Goal: Transaction & Acquisition: Obtain resource

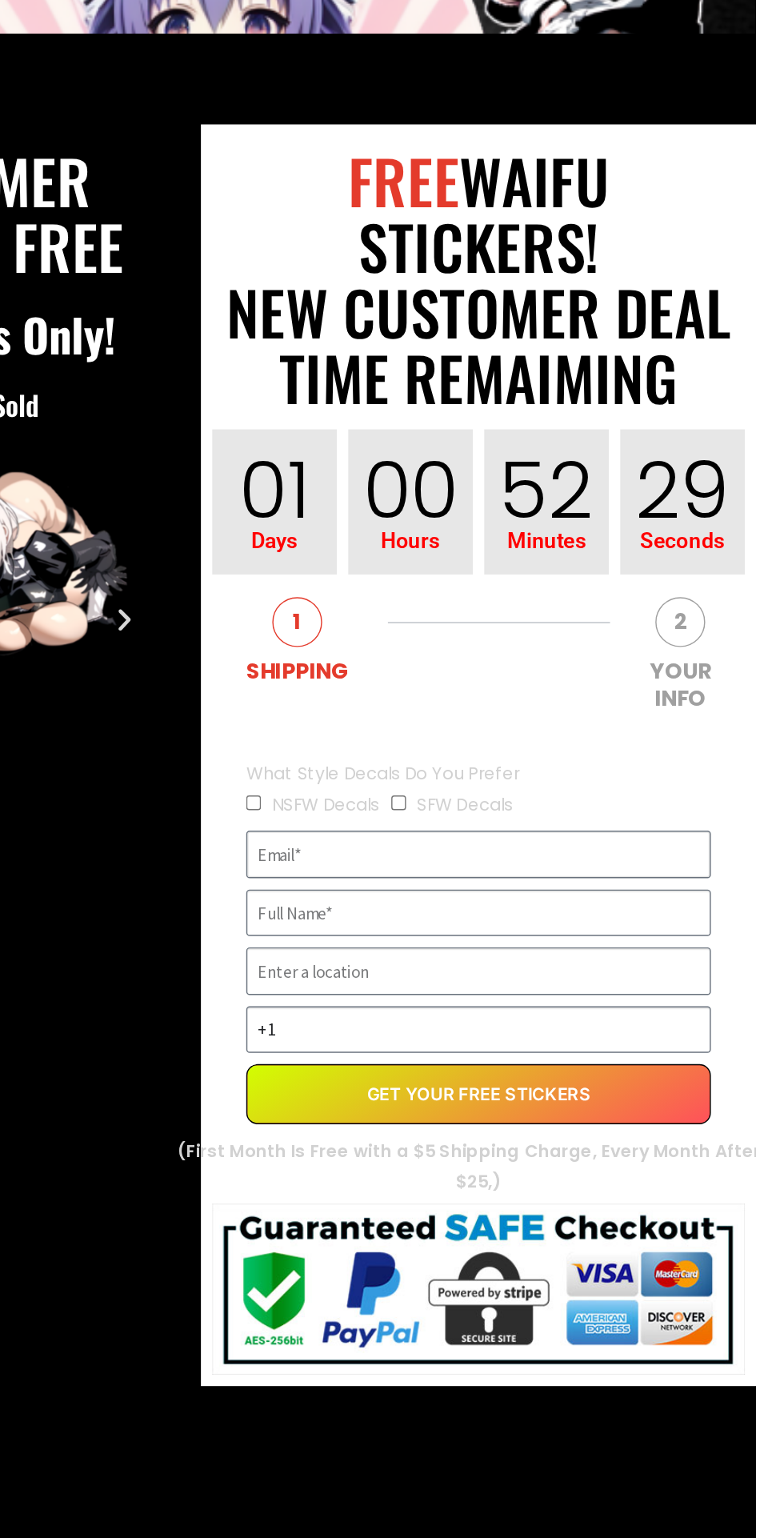
click at [716, 711] on input "EVERGREEN" at bounding box center [588, 711] width 328 height 34
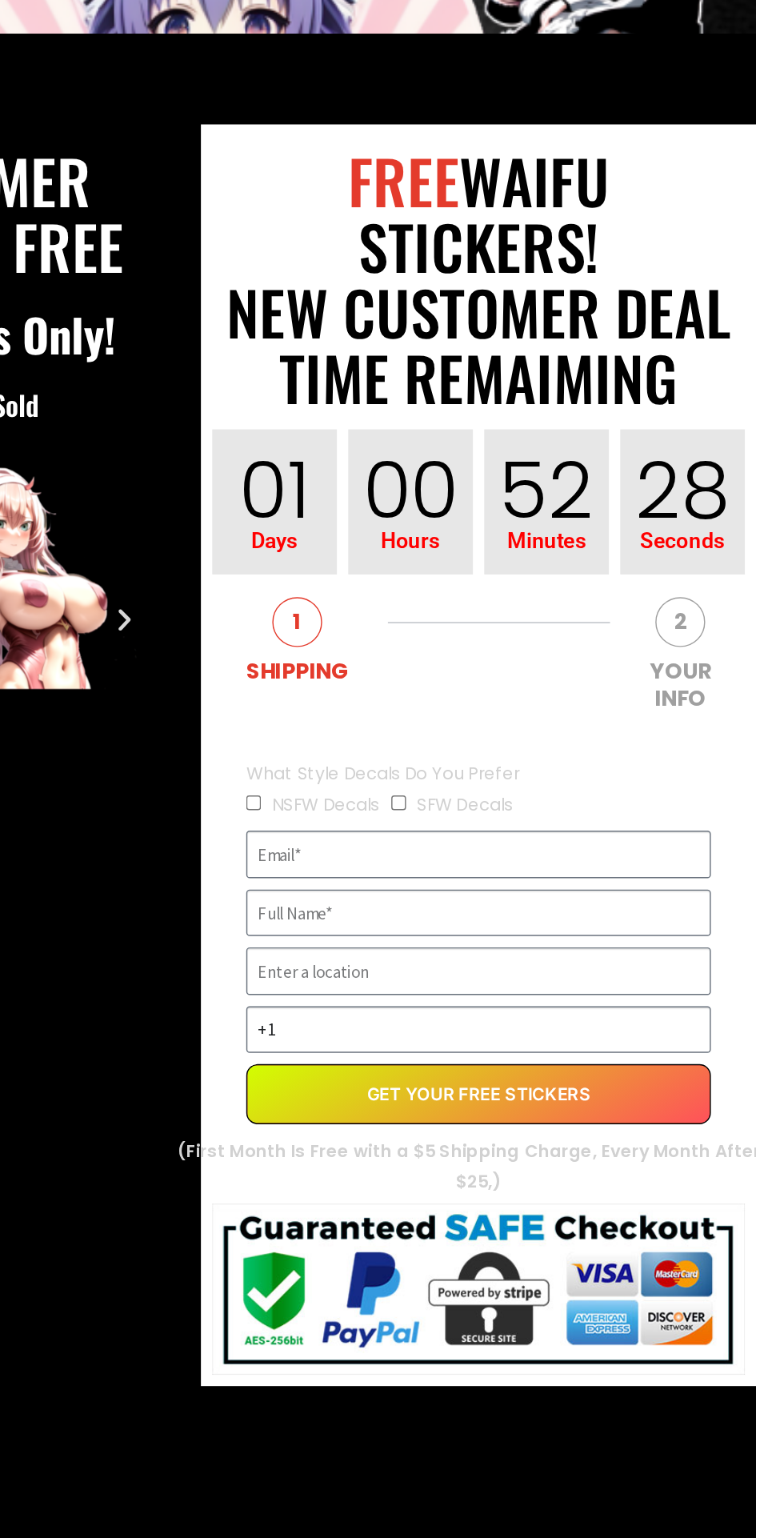
click at [450, 673] on label "NSFW Decals" at bounding box center [480, 677] width 76 height 17
click at [435, 673] on input "NSFW Decals" at bounding box center [429, 676] width 11 height 11
checkbox input "true"
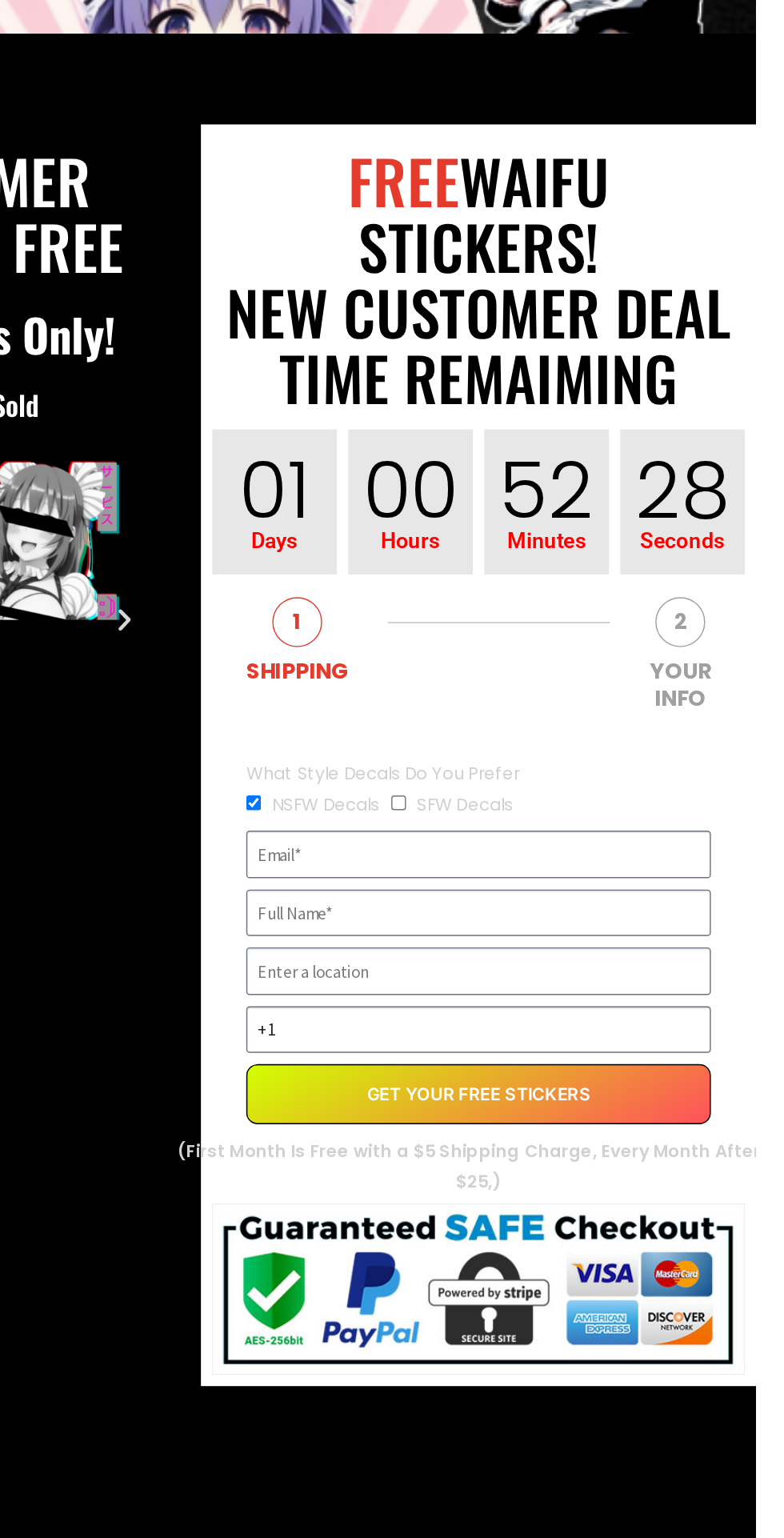
click at [536, 673] on input "SFW Decals" at bounding box center [532, 676] width 11 height 11
checkbox input "true"
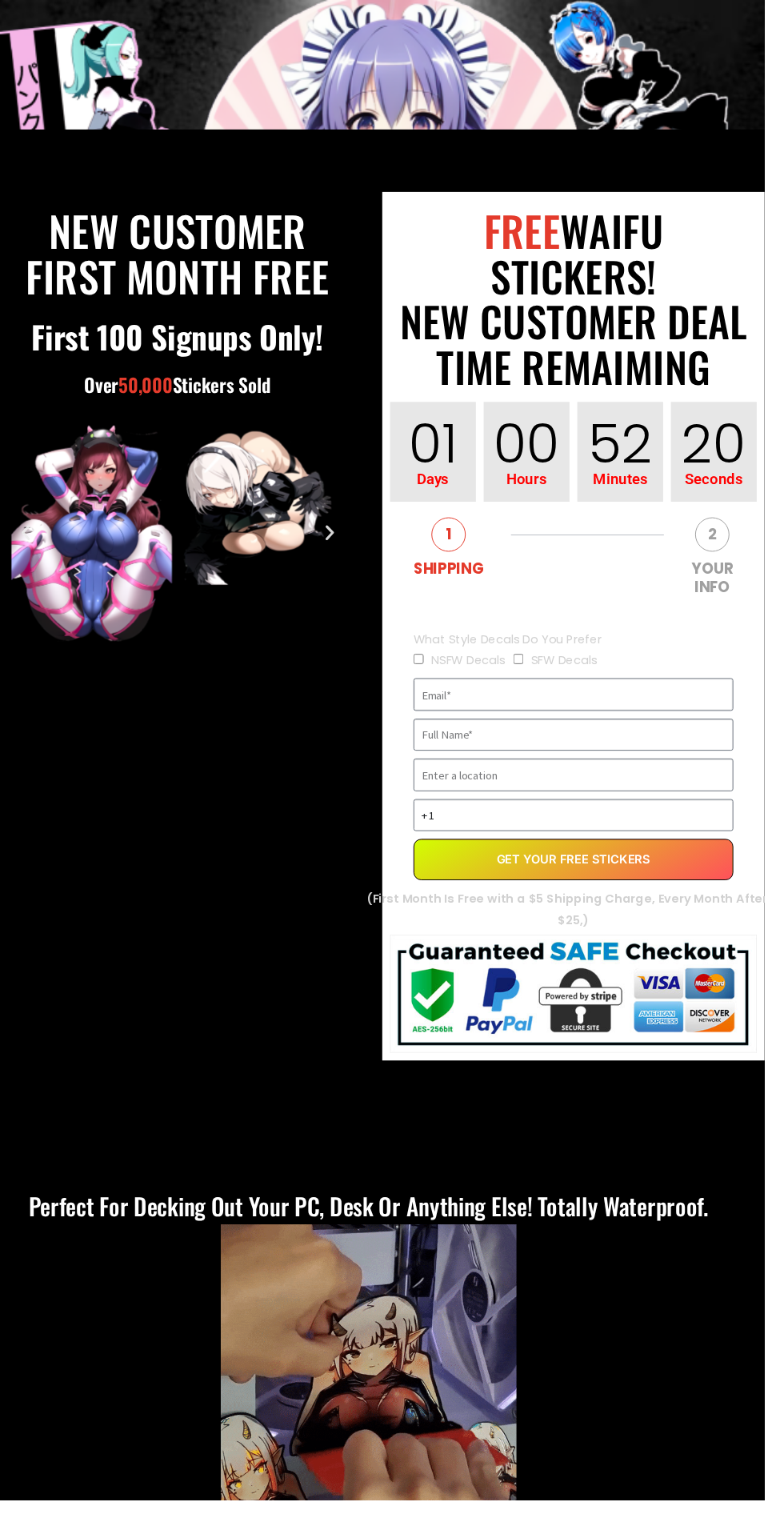
click at [639, 712] on input "EVERGREEN" at bounding box center [588, 711] width 328 height 34
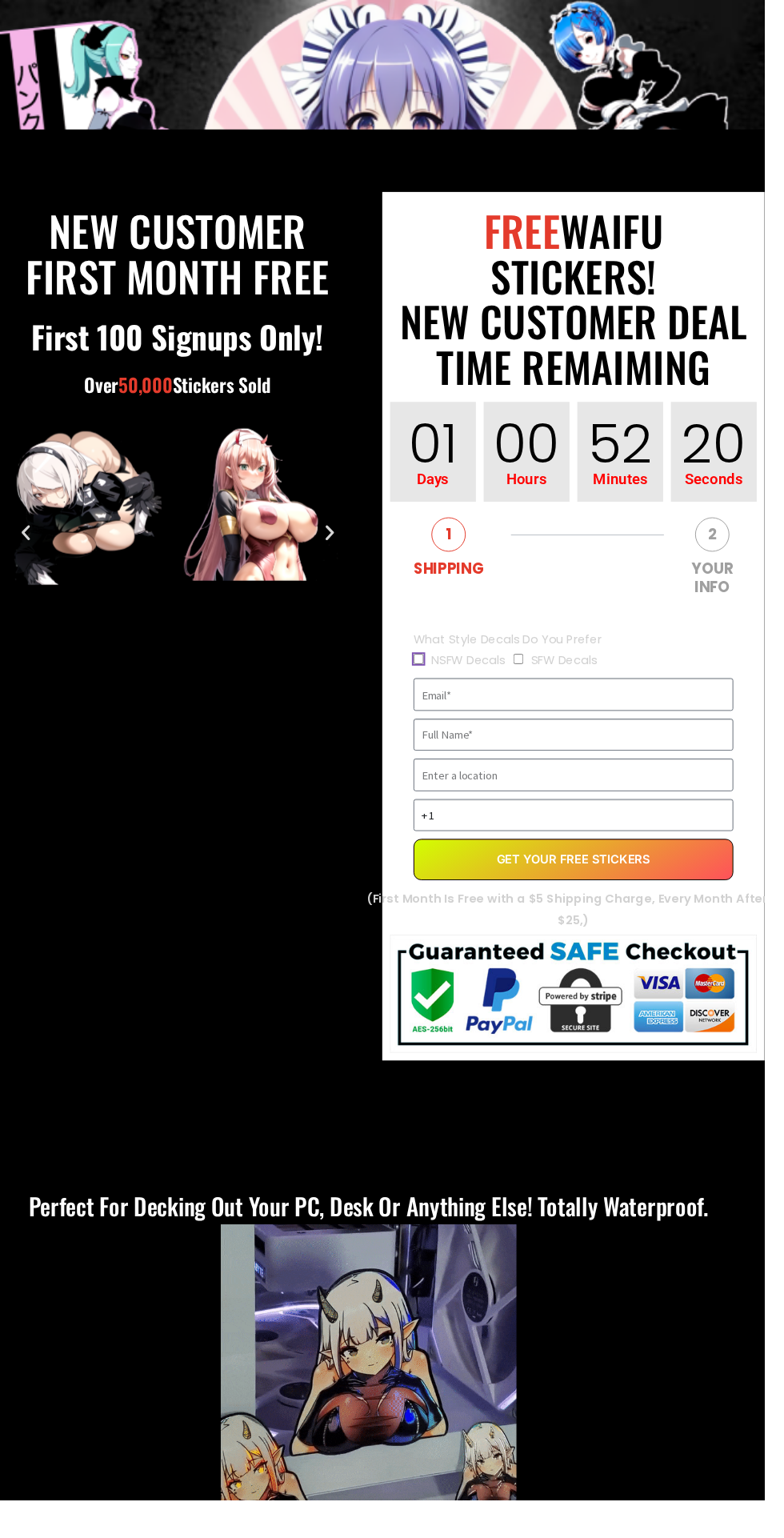
click at [431, 673] on input "NSFW Decals" at bounding box center [429, 676] width 11 height 11
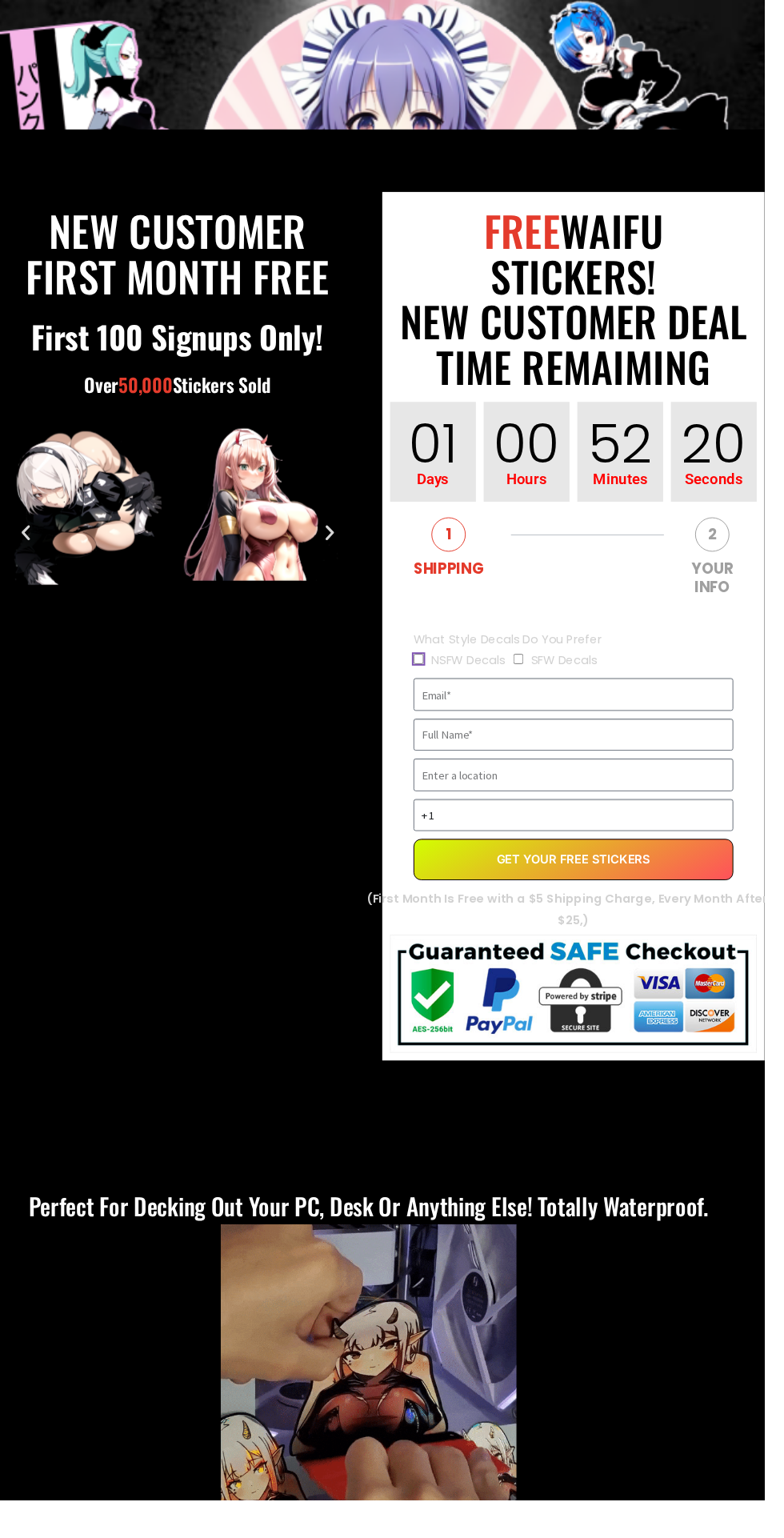
checkbox input "true"
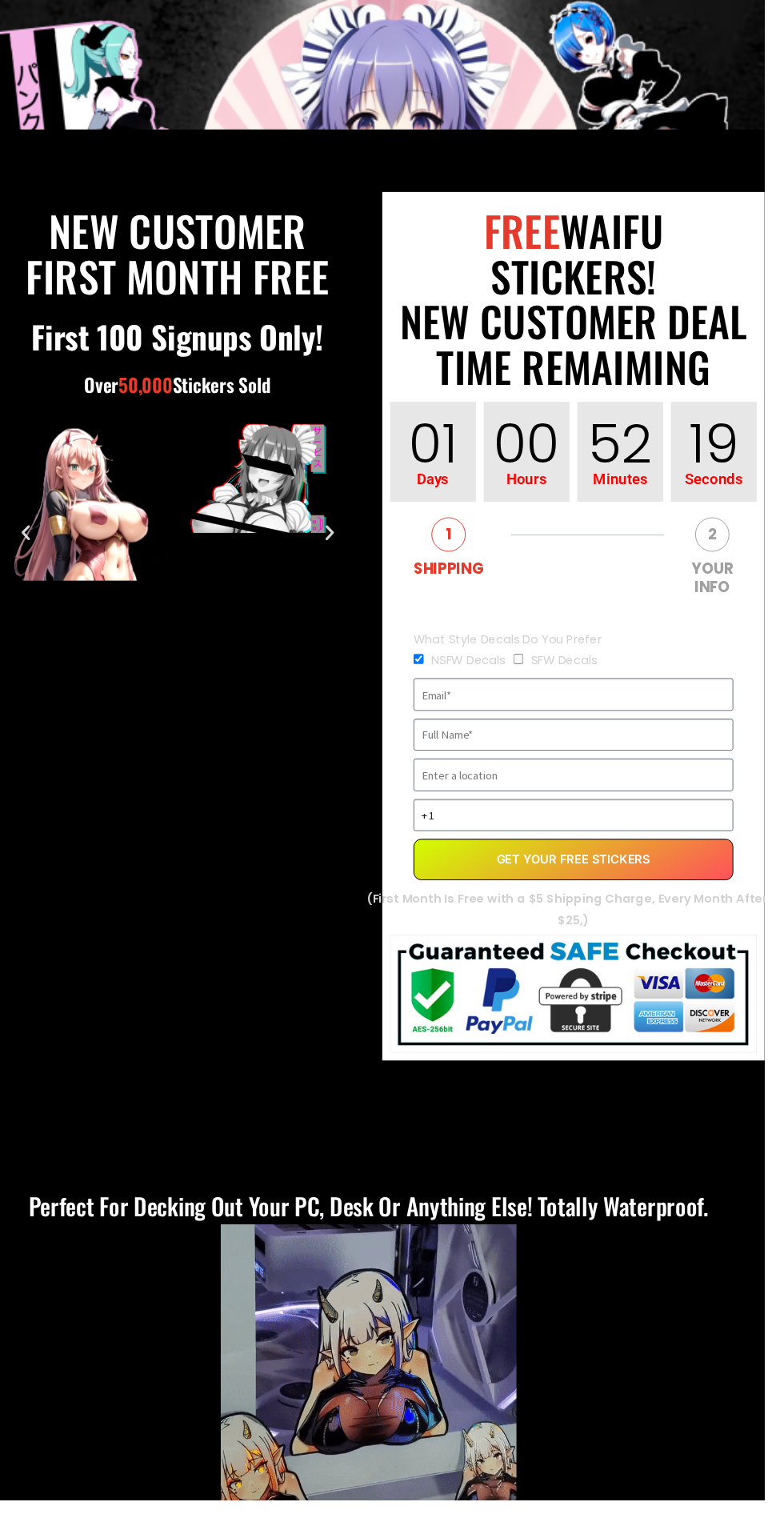
click at [535, 673] on input "SFW Decals" at bounding box center [532, 676] width 11 height 11
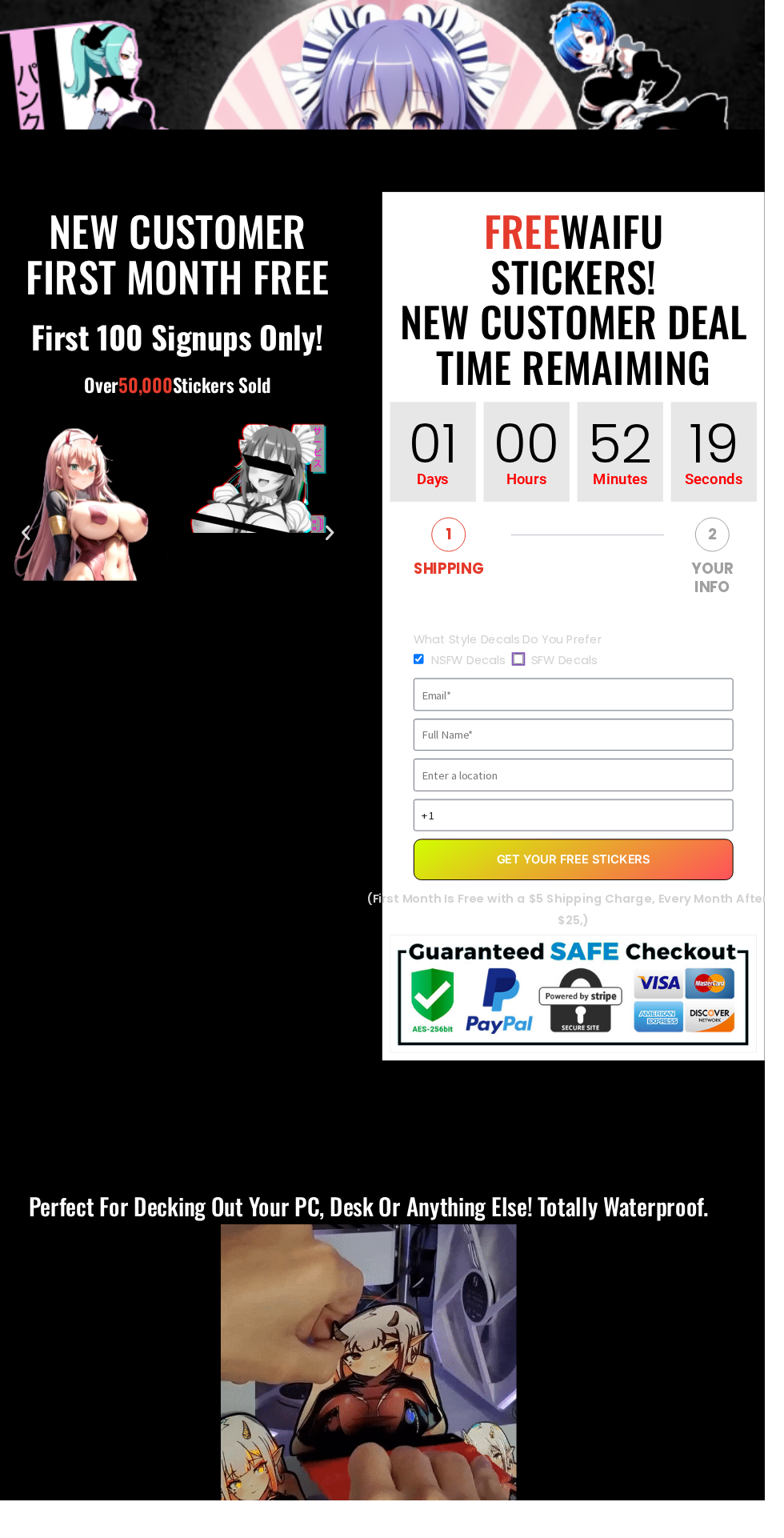
checkbox input "true"
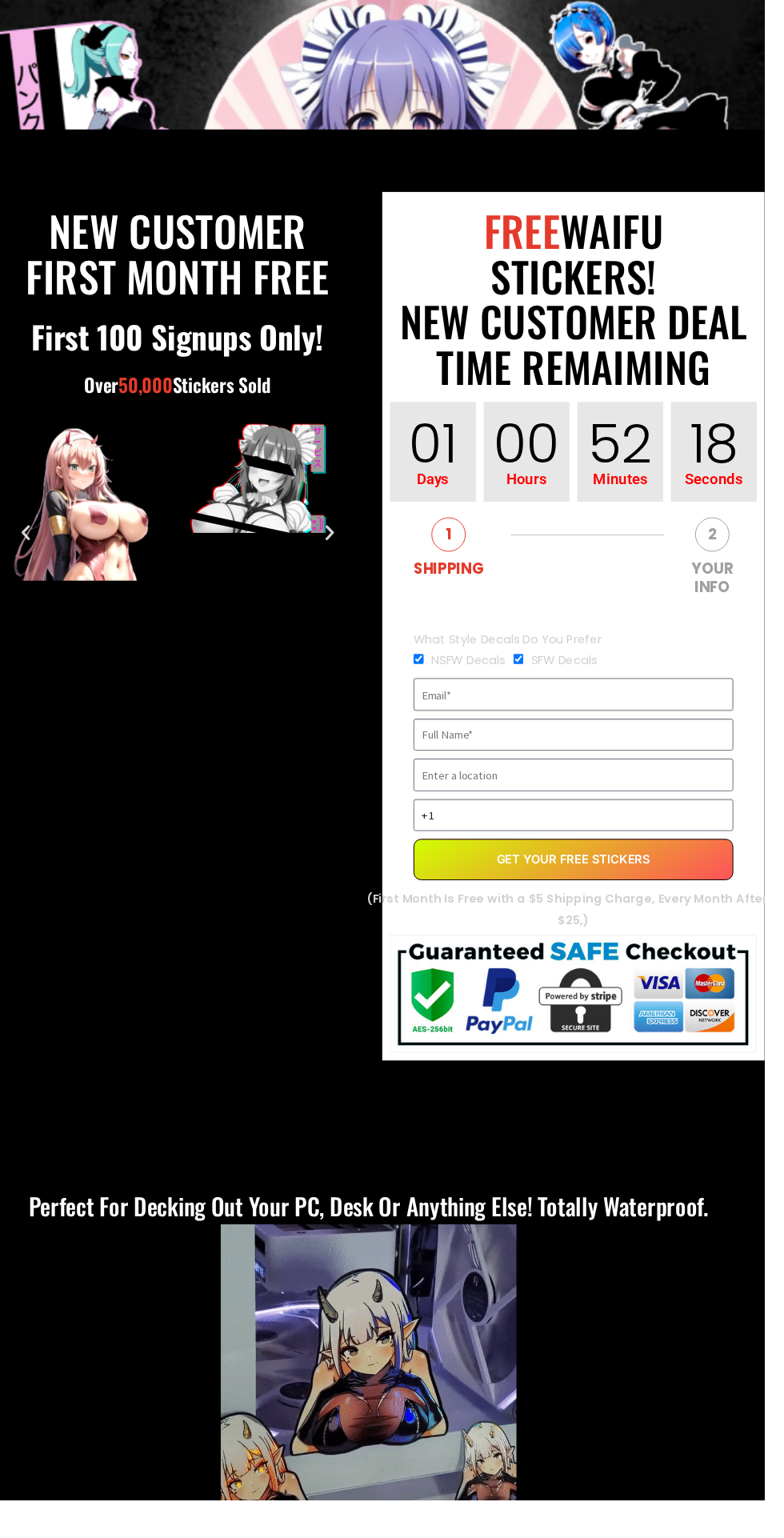
click at [593, 709] on input "EVERGREEN" at bounding box center [588, 711] width 328 height 34
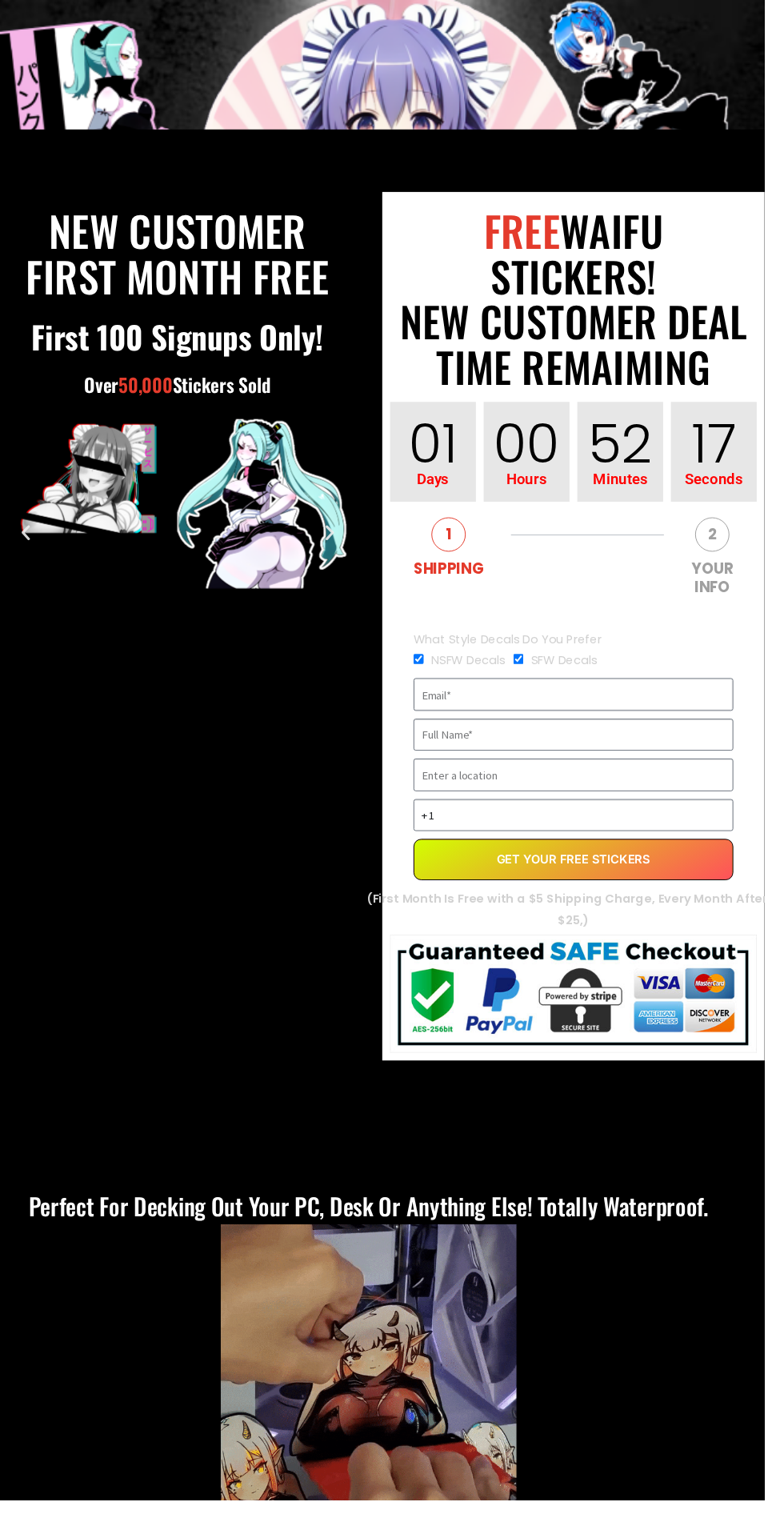
type input "[EMAIL_ADDRESS][DOMAIN_NAME]"
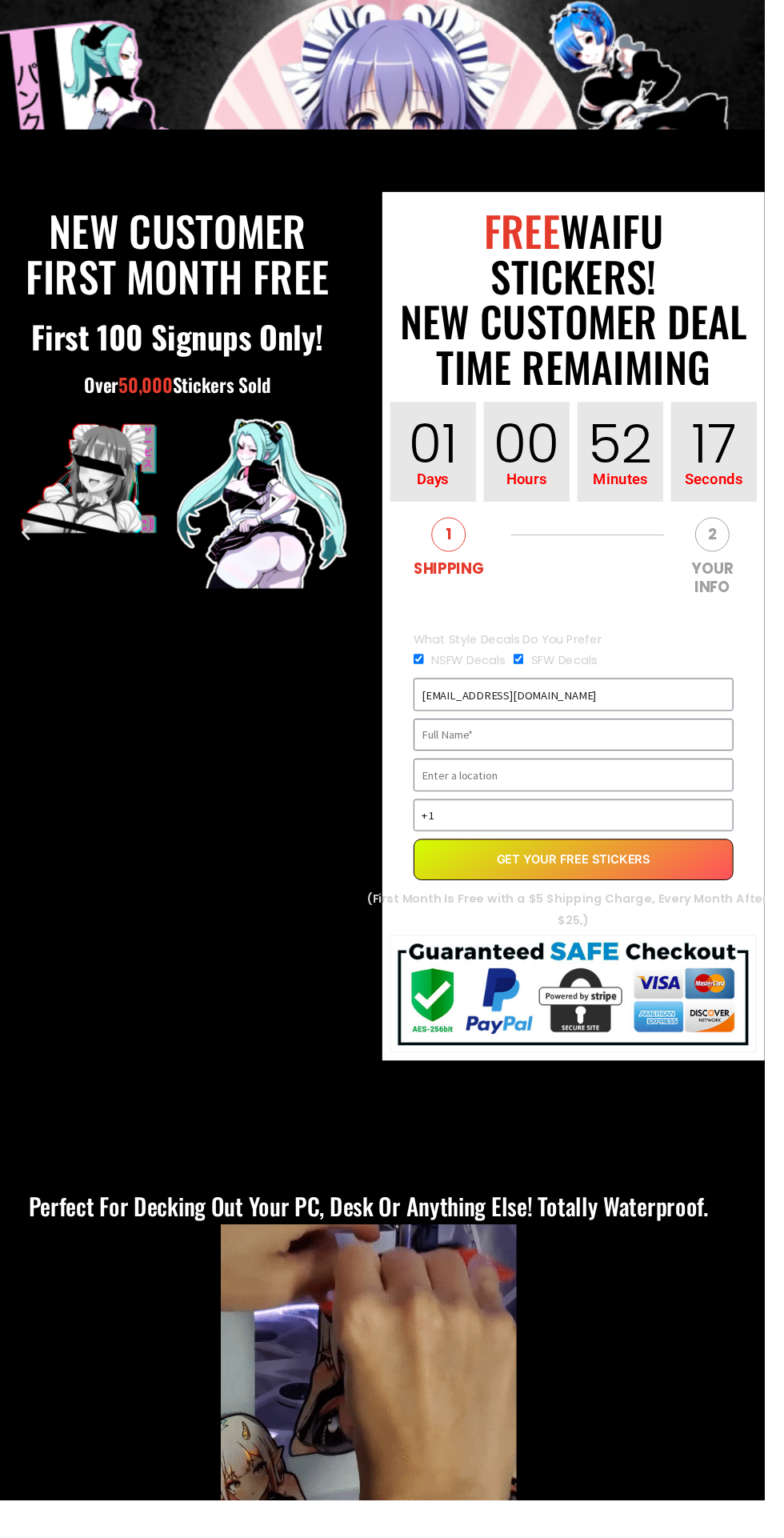
type input "Kookie Guinness"
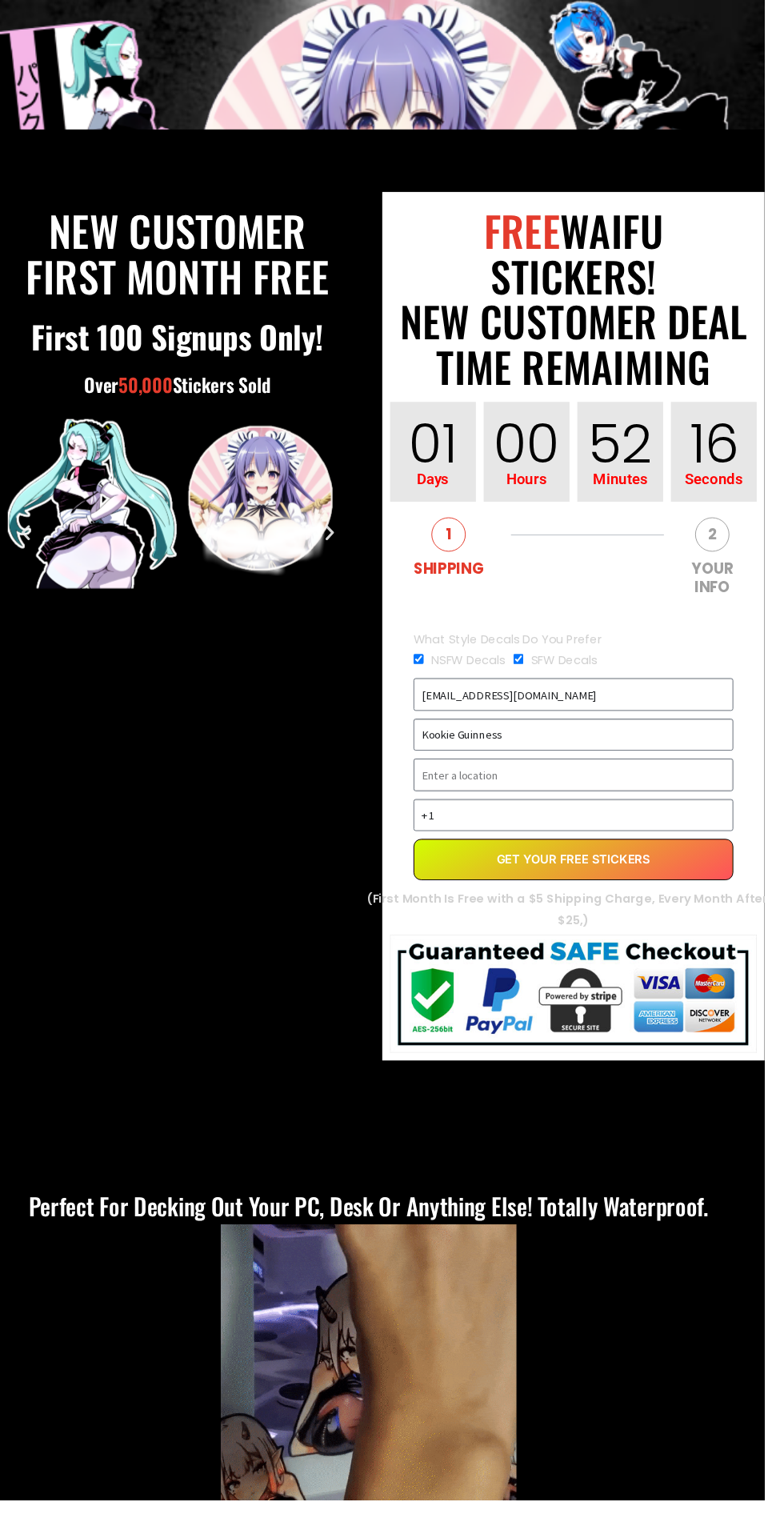
click at [619, 793] on input "EVERGREEN" at bounding box center [588, 794] width 328 height 34
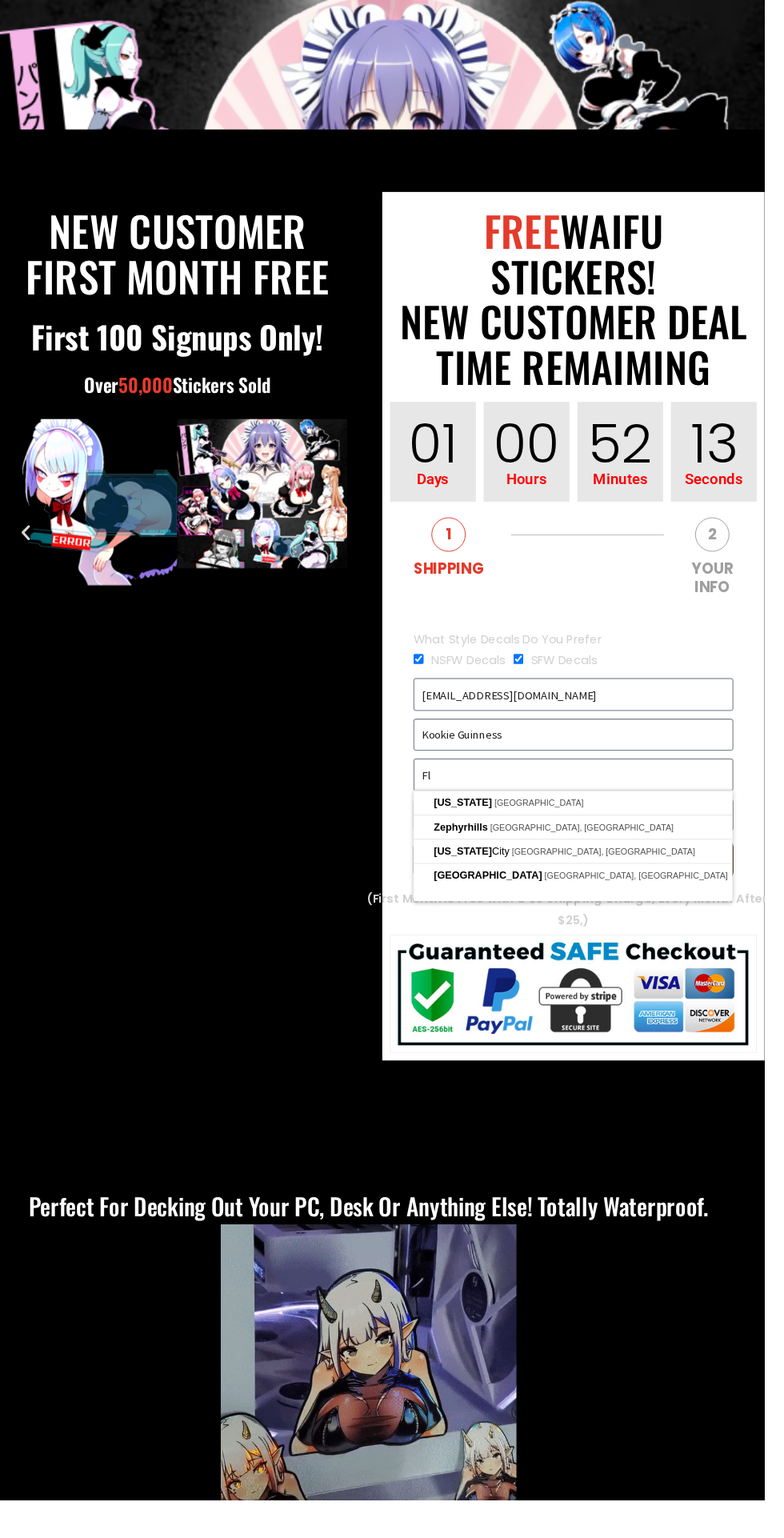
type input "F"
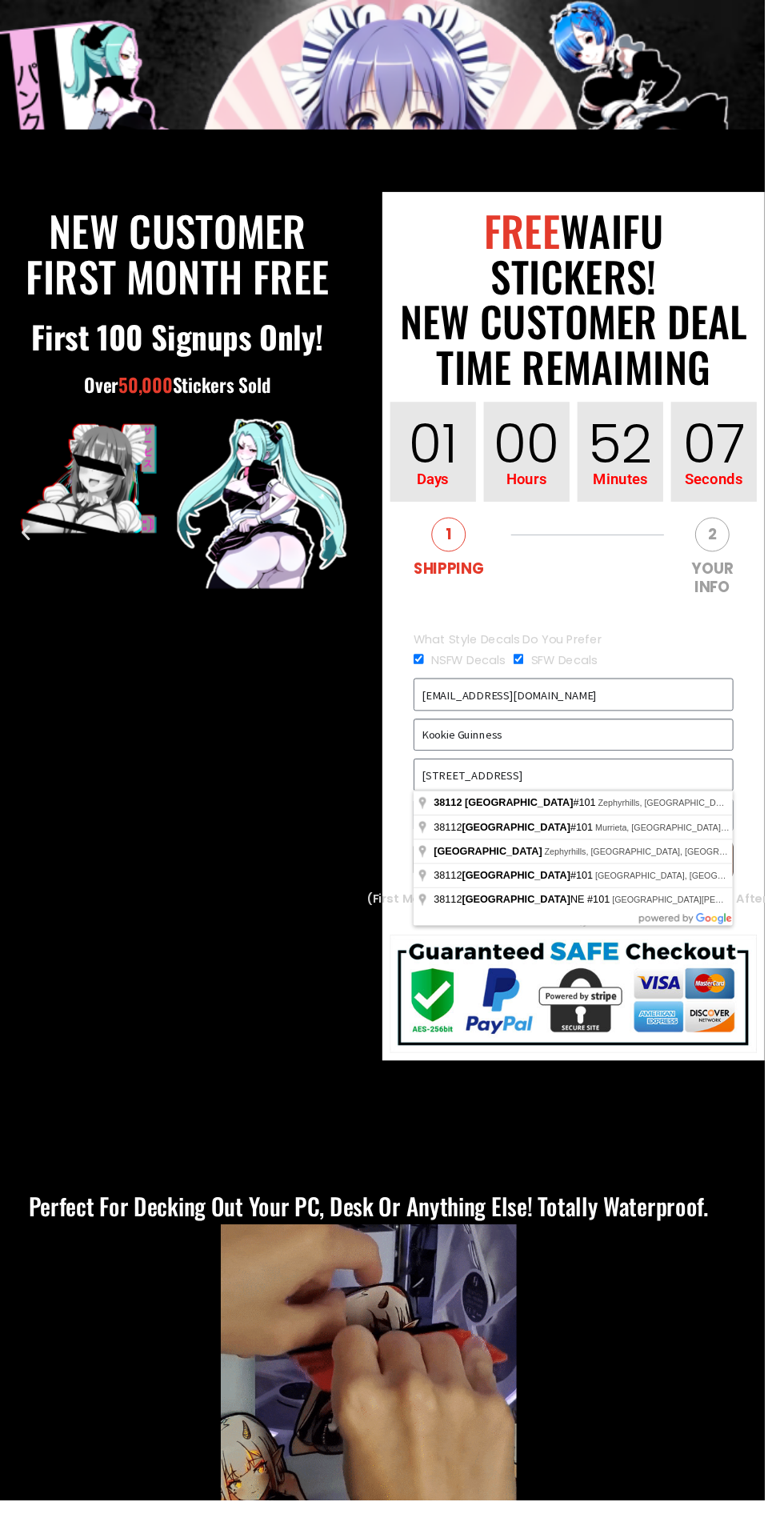
click at [694, 792] on input "[STREET_ADDRESS]" at bounding box center [588, 794] width 328 height 34
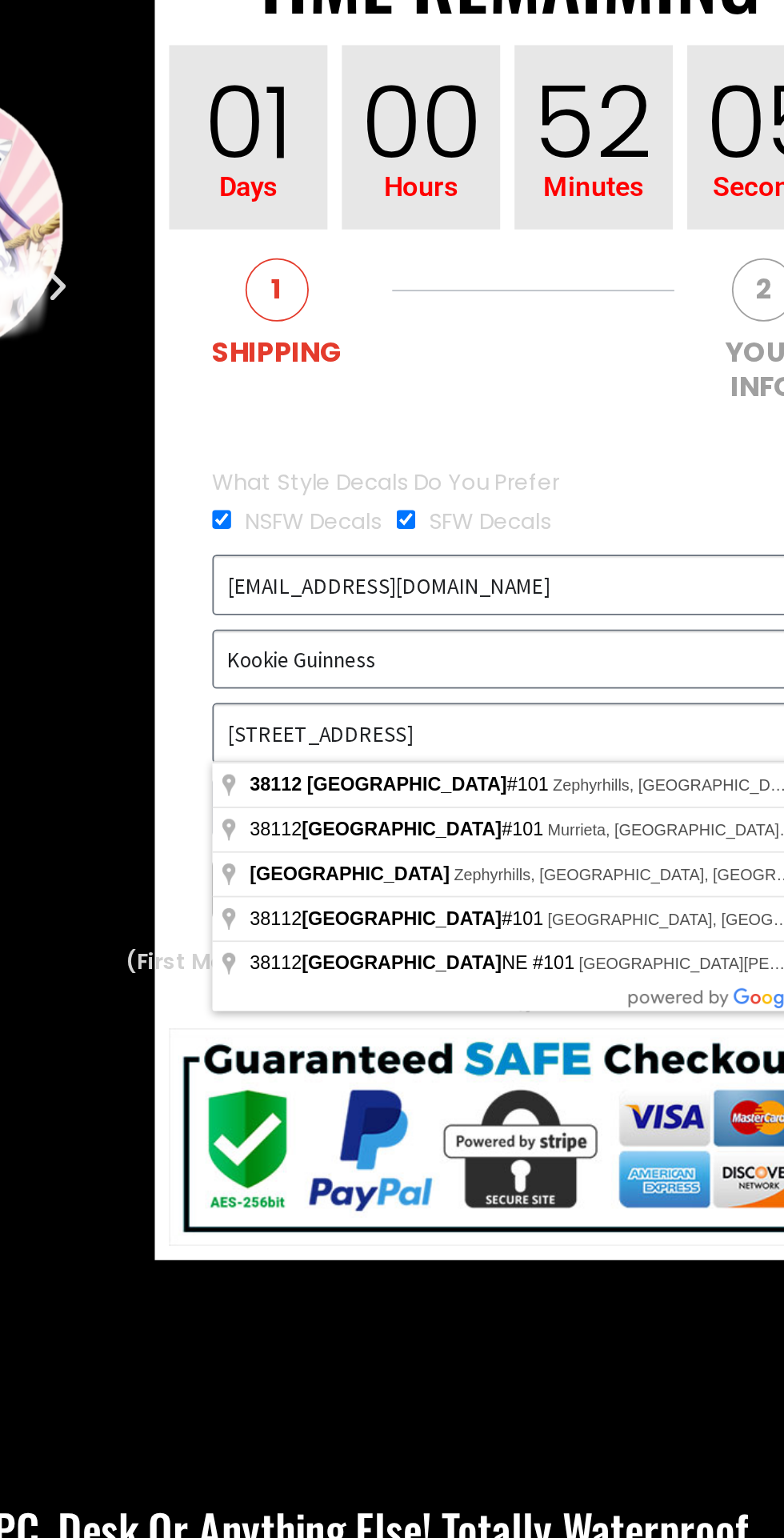
type input "[STREET_ADDRESS]"
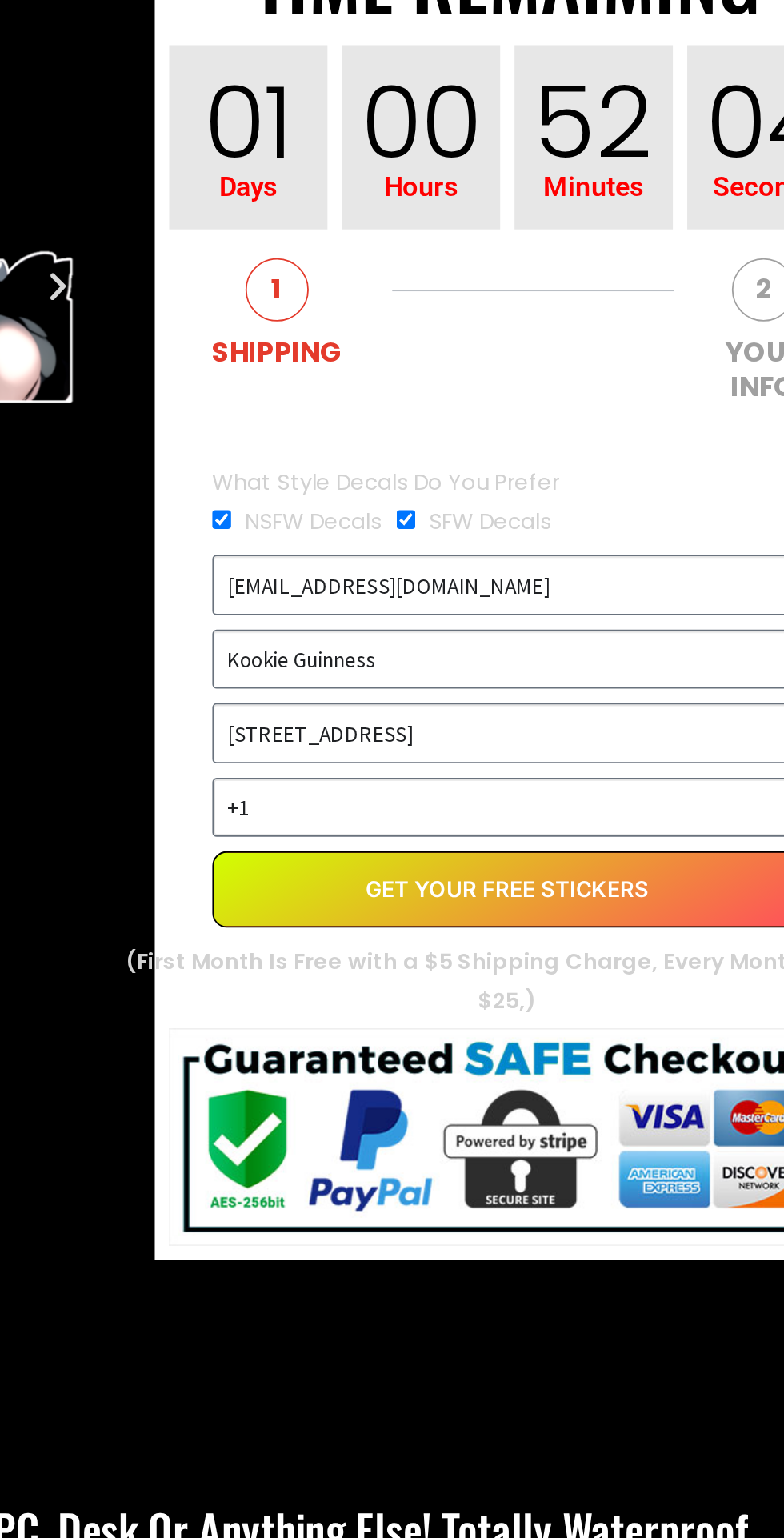
click at [634, 830] on input "+1" at bounding box center [588, 836] width 328 height 34
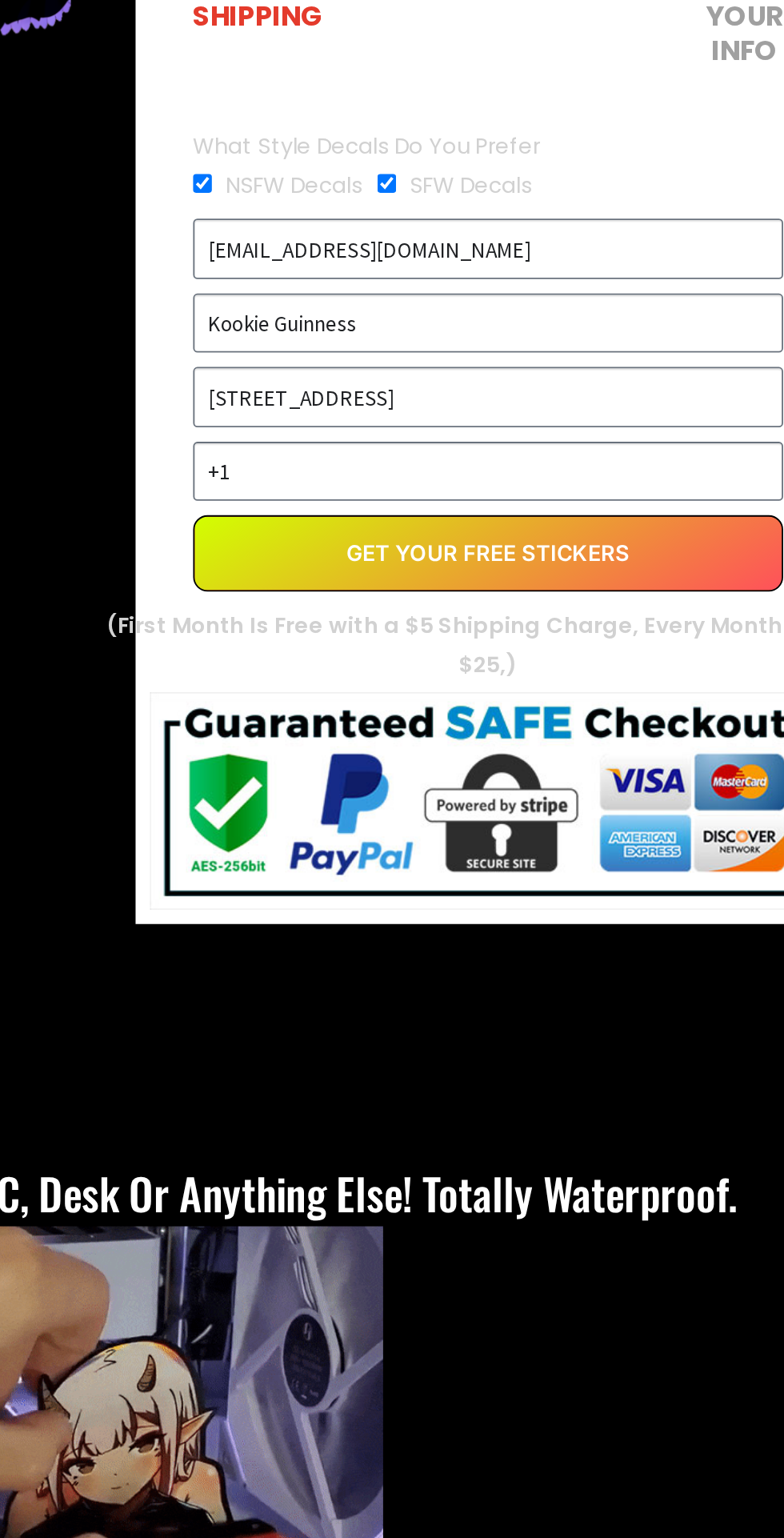
click at [637, 1022] on img at bounding box center [588, 1020] width 376 height 121
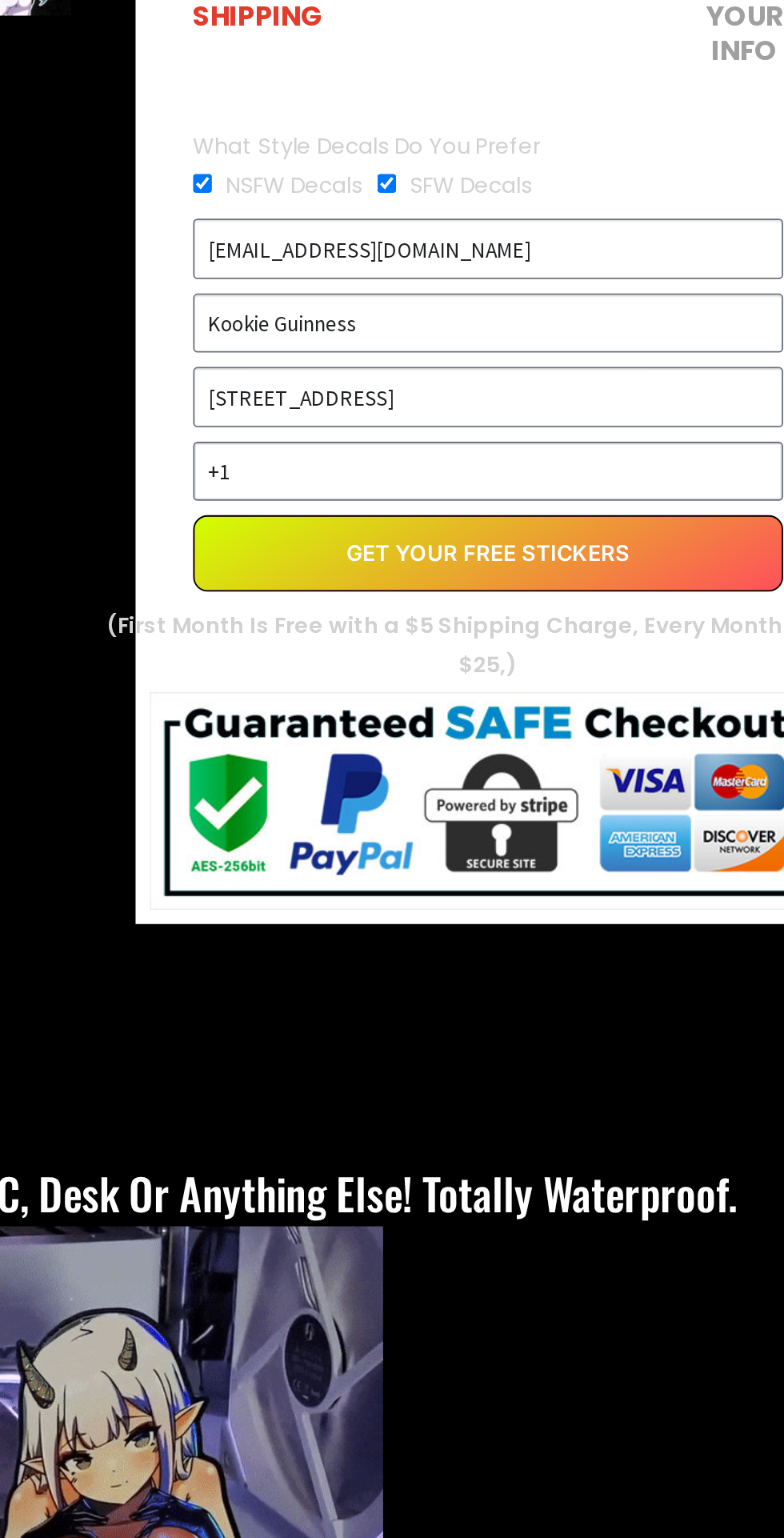
click at [663, 835] on input "+1" at bounding box center [588, 836] width 328 height 34
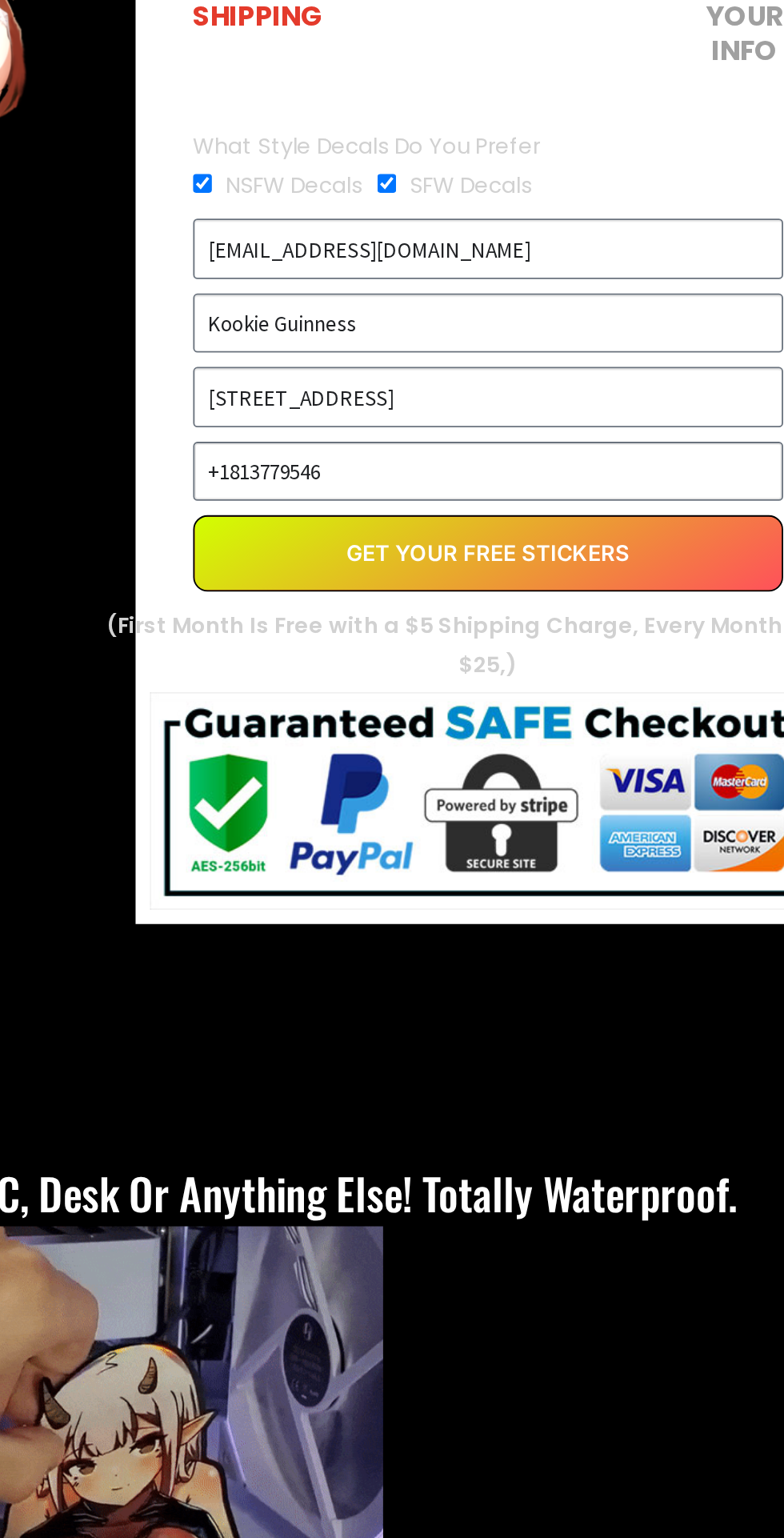
type input "[PHONE_NUMBER]"
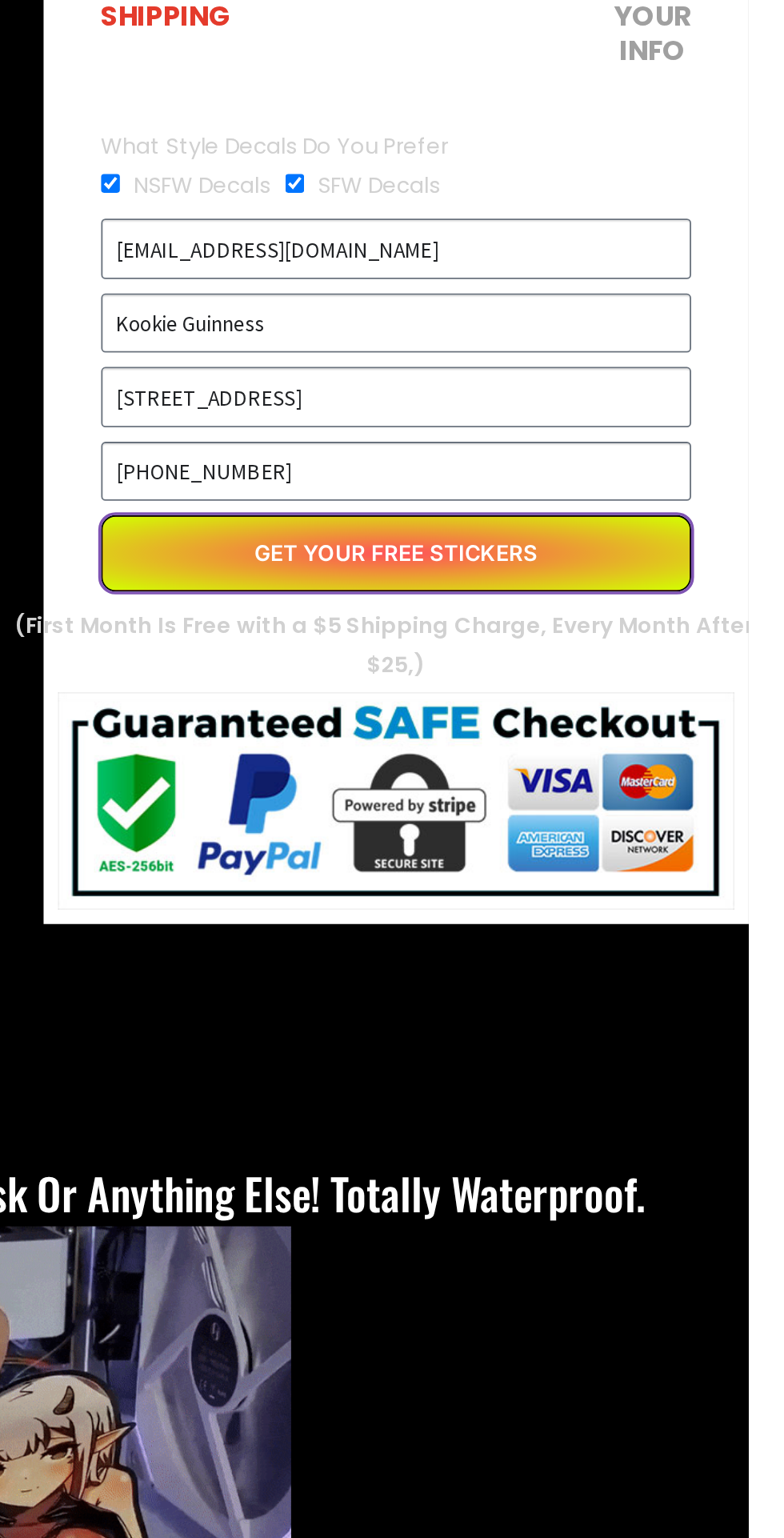
click at [656, 873] on button "Get Your Free Stickers" at bounding box center [588, 881] width 328 height 42
